Goal: Browse casually: Explore the website without a specific task or goal

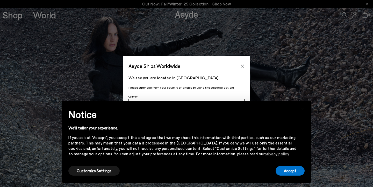
click at [242, 66] on icon "Close" at bounding box center [242, 65] width 3 height 3
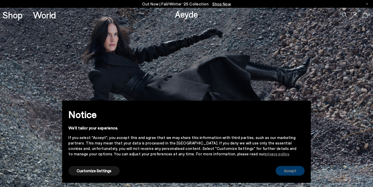
click at [295, 175] on button "Accept" at bounding box center [290, 171] width 29 height 10
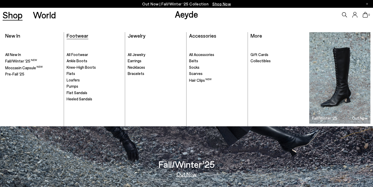
click at [82, 34] on span "Footwear" at bounding box center [78, 35] width 22 height 6
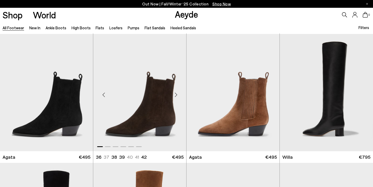
scroll to position [130, 0]
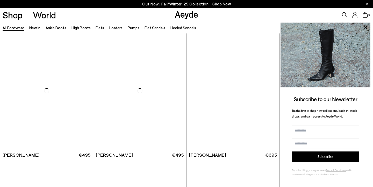
scroll to position [2933, 0]
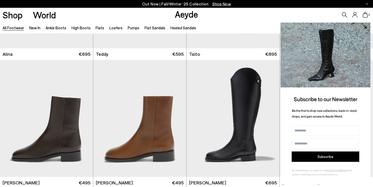
click at [365, 27] on icon at bounding box center [366, 27] width 3 height 3
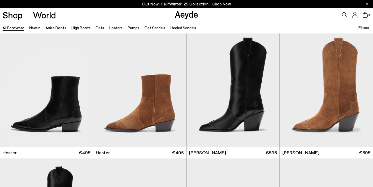
scroll to position [3867, 0]
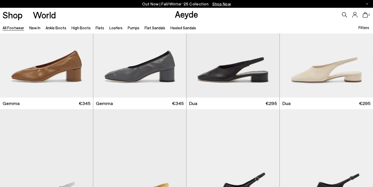
scroll to position [7415, 0]
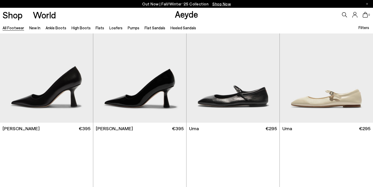
scroll to position [7950, 0]
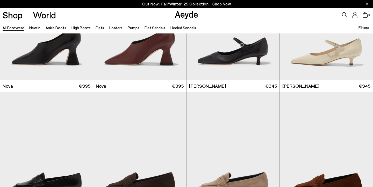
scroll to position [8892, 0]
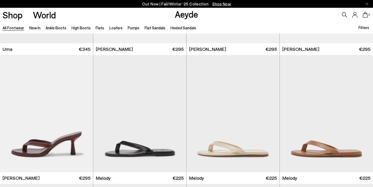
scroll to position [9685, 0]
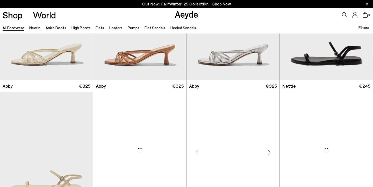
scroll to position [11057, 0]
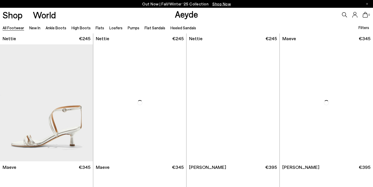
scroll to position [11186, 0]
